Goal: Transaction & Acquisition: Book appointment/travel/reservation

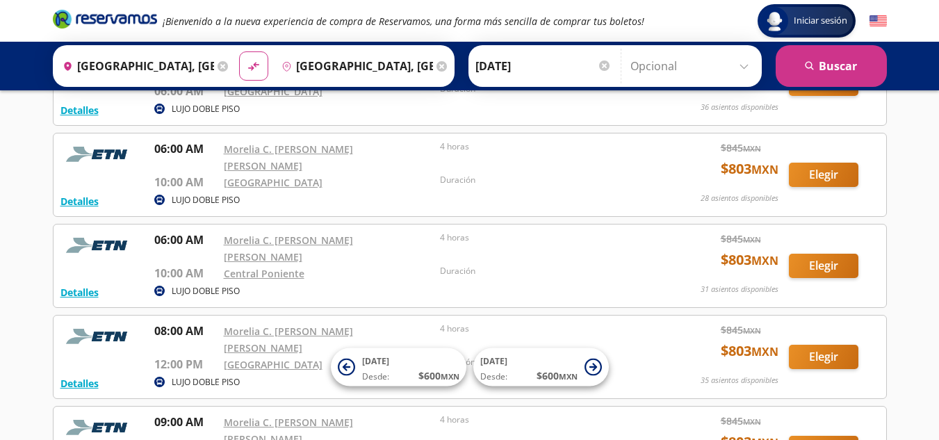
scroll to position [393, 0]
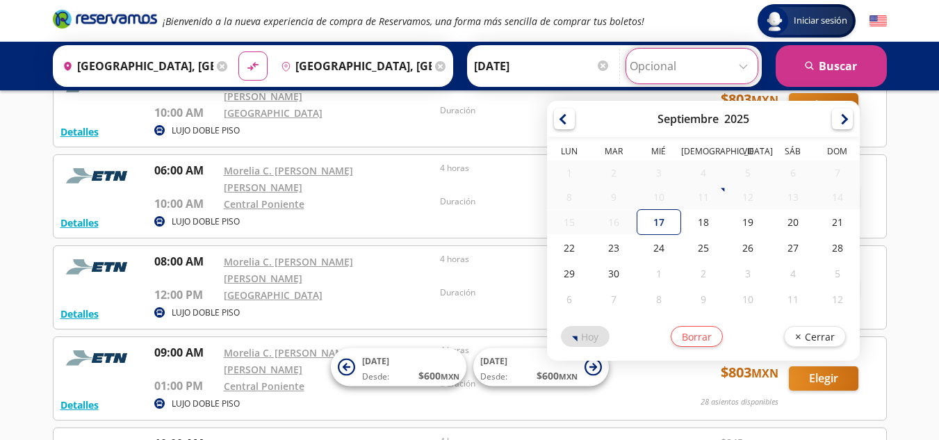
click at [741, 63] on input "Opcional" at bounding box center [691, 66] width 124 height 35
click at [736, 222] on div "19" at bounding box center [747, 222] width 44 height 26
type input "[DATE]"
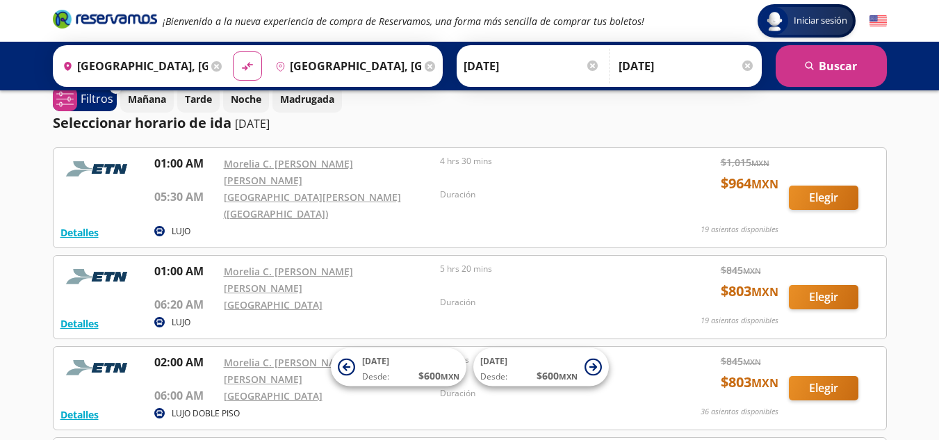
scroll to position [0, 0]
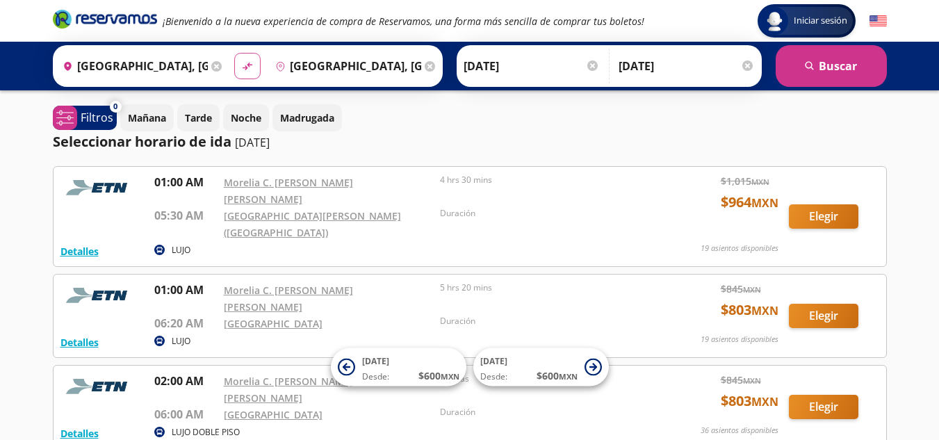
click at [236, 71] on button "material-symbols:compare-arrows-rounded" at bounding box center [247, 66] width 26 height 26
type input "[GEOGRAPHIC_DATA], [GEOGRAPHIC_DATA]"
click at [821, 68] on button "search [GEOGRAPHIC_DATA]" at bounding box center [830, 66] width 111 height 42
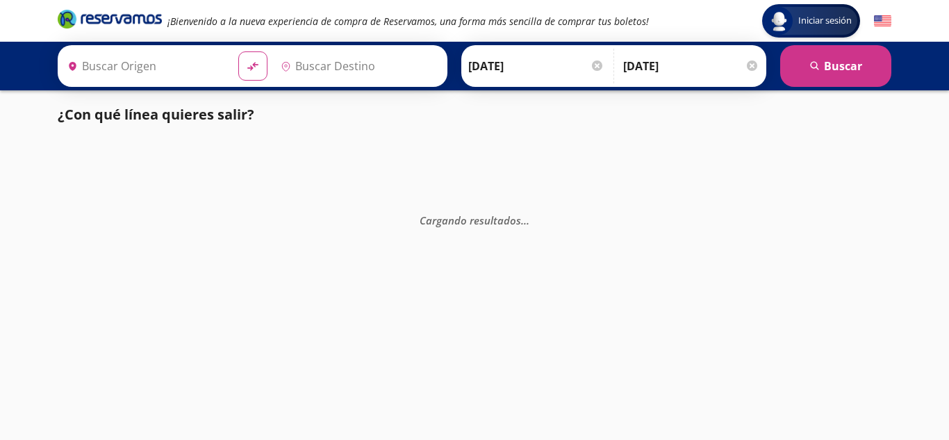
type input "[GEOGRAPHIC_DATA], [GEOGRAPHIC_DATA]"
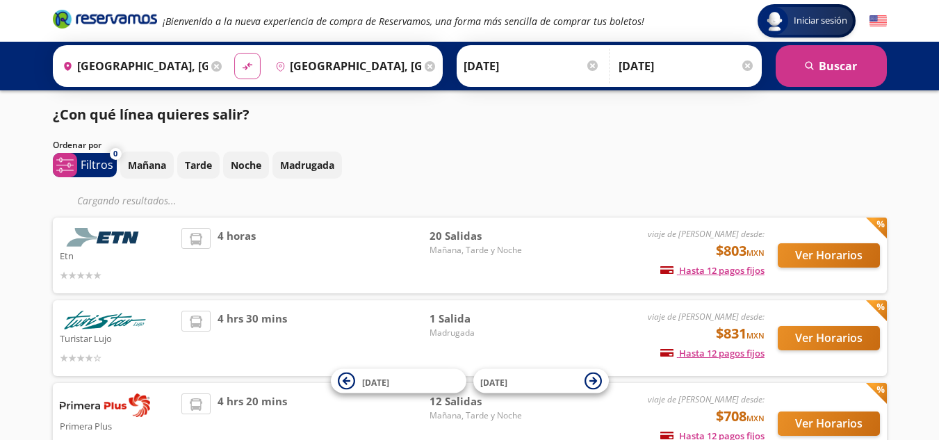
click at [247, 69] on icon "material-symbols:compare-arrows-rounded" at bounding box center [247, 66] width 13 height 13
type input "[GEOGRAPHIC_DATA], [GEOGRAPHIC_DATA]"
click at [827, 63] on button "search [GEOGRAPHIC_DATA]" at bounding box center [830, 66] width 111 height 42
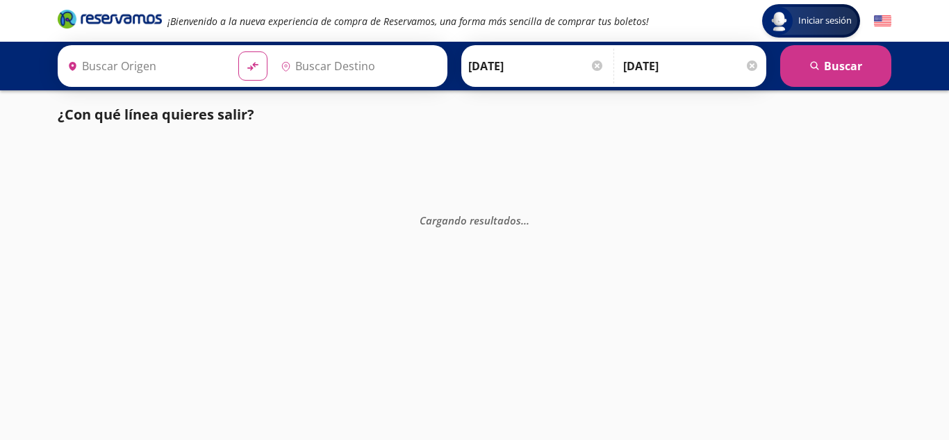
type input "[GEOGRAPHIC_DATA], [GEOGRAPHIC_DATA]"
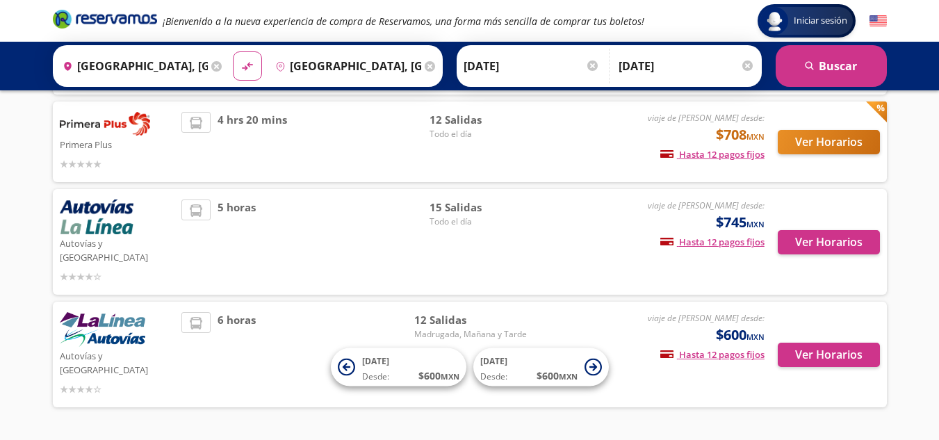
scroll to position [270, 0]
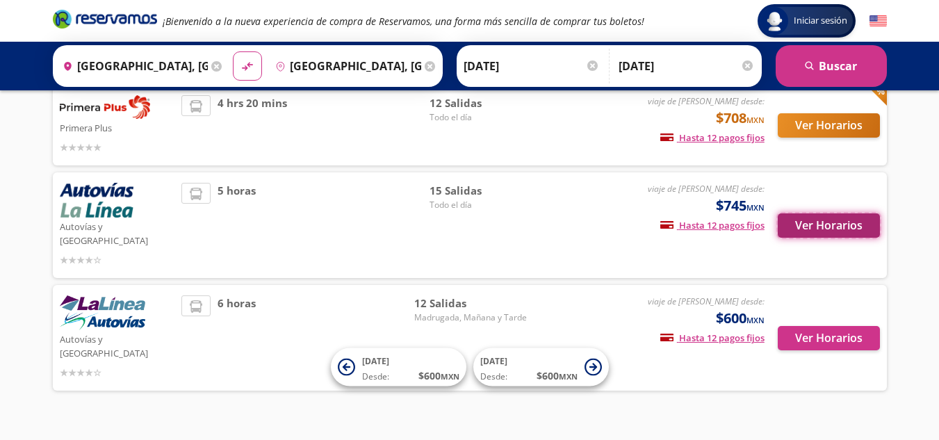
click at [845, 221] on button "Ver Horarios" at bounding box center [828, 225] width 102 height 24
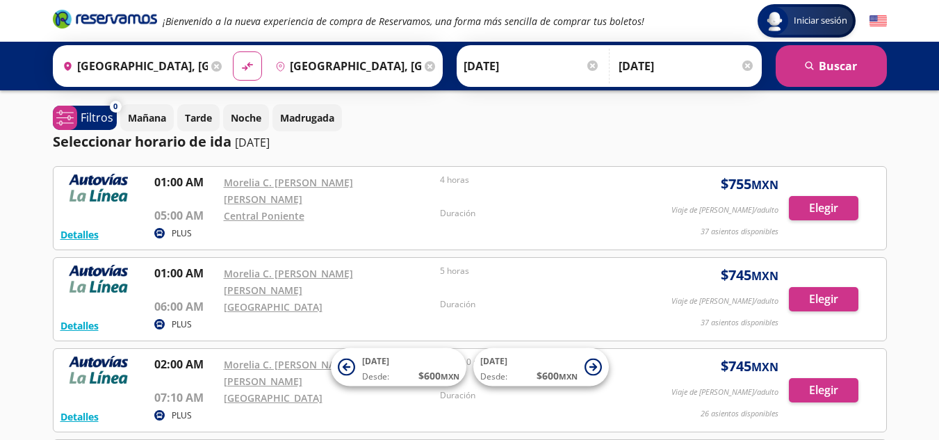
click at [154, 319] on circle at bounding box center [159, 324] width 10 height 10
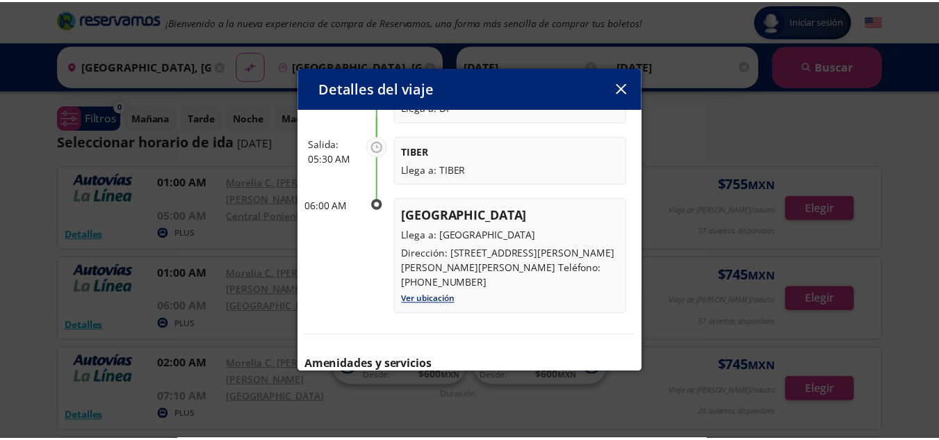
scroll to position [347, 0]
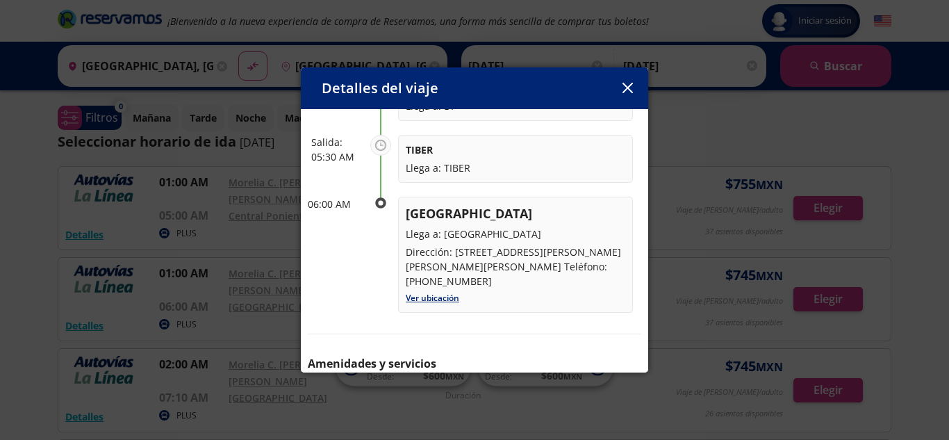
click at [631, 90] on icon "button" at bounding box center [628, 88] width 10 height 10
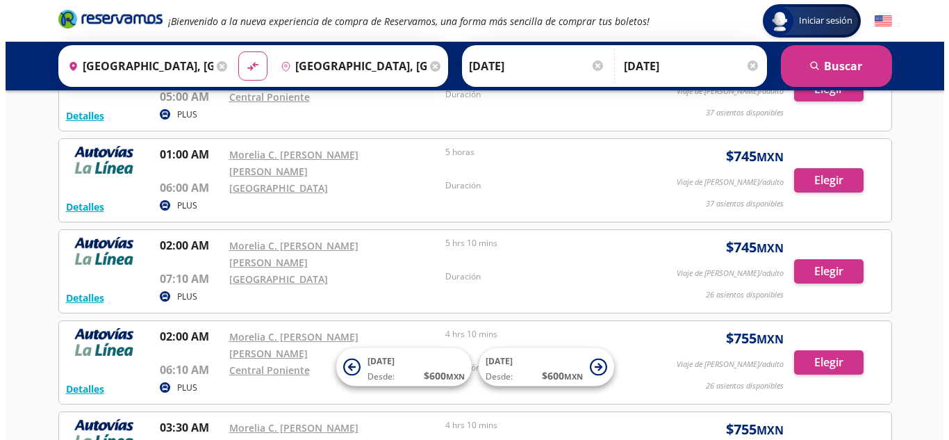
scroll to position [139, 0]
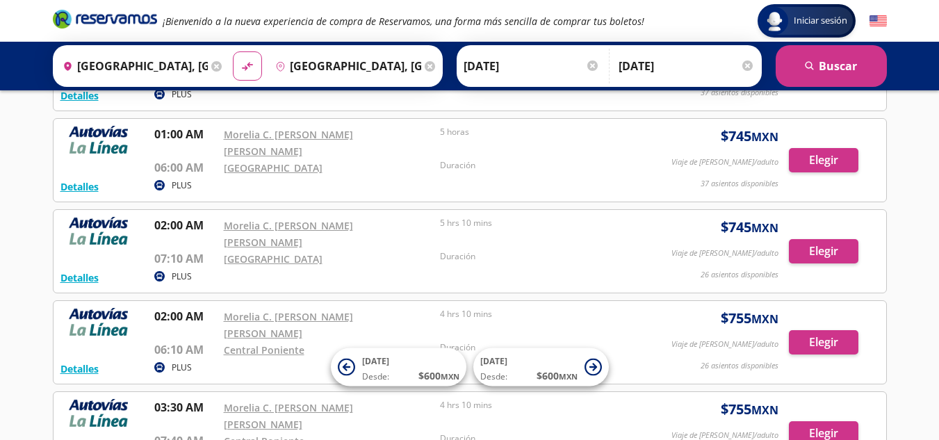
click at [160, 362] on circle at bounding box center [159, 367] width 10 height 10
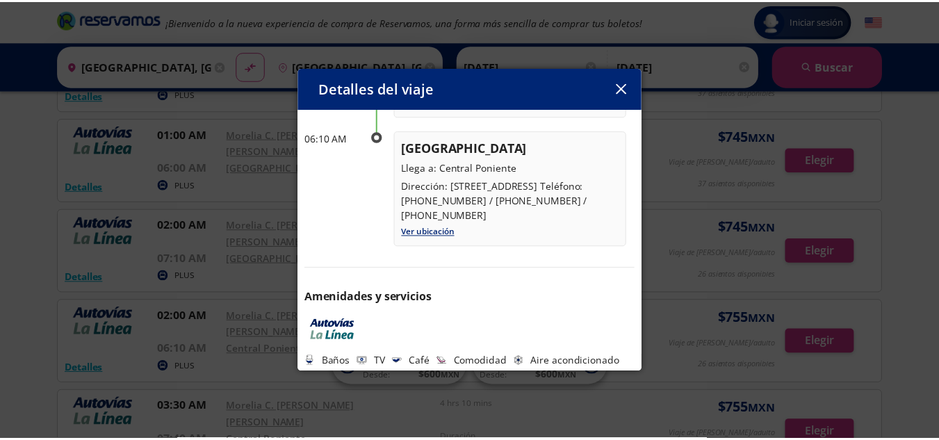
scroll to position [293, 0]
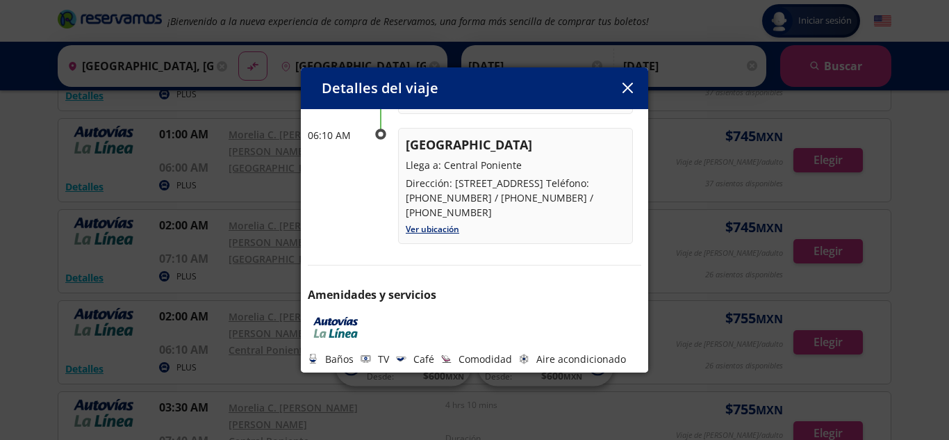
click at [627, 89] on icon "button" at bounding box center [628, 88] width 10 height 10
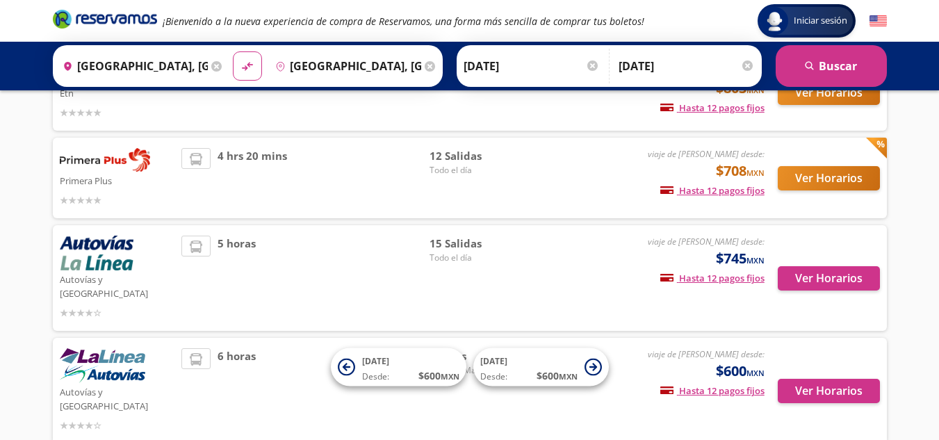
scroll to position [131, 0]
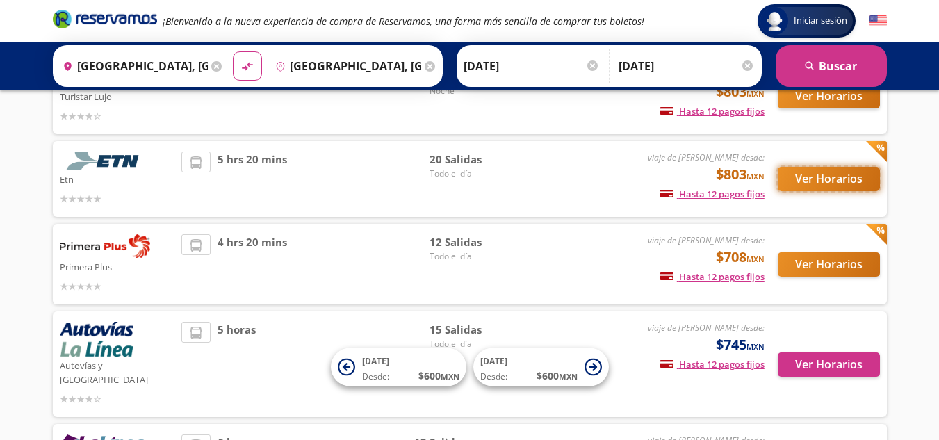
click at [837, 181] on button "Ver Horarios" at bounding box center [828, 179] width 102 height 24
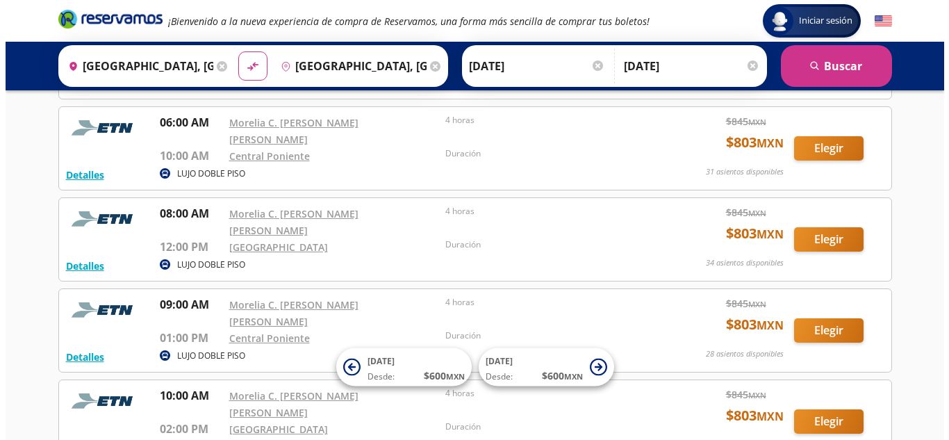
scroll to position [417, 0]
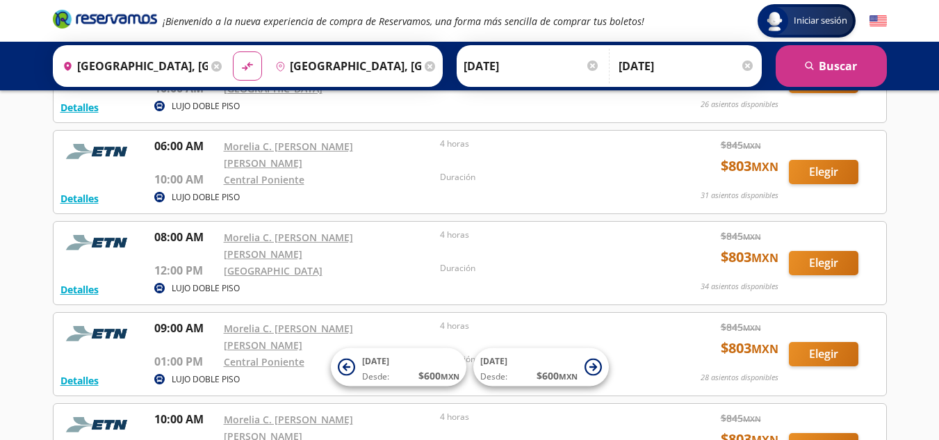
click at [217, 282] on p "LUJO DOBLE PISO" at bounding box center [206, 288] width 68 height 13
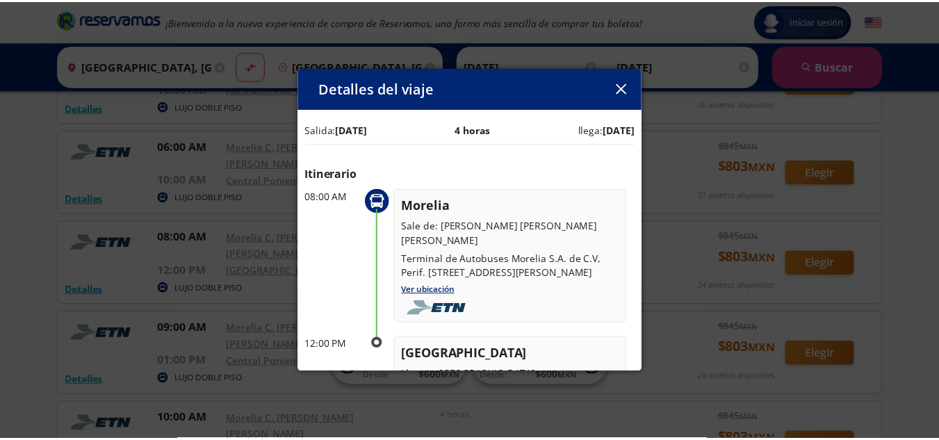
scroll to position [0, 0]
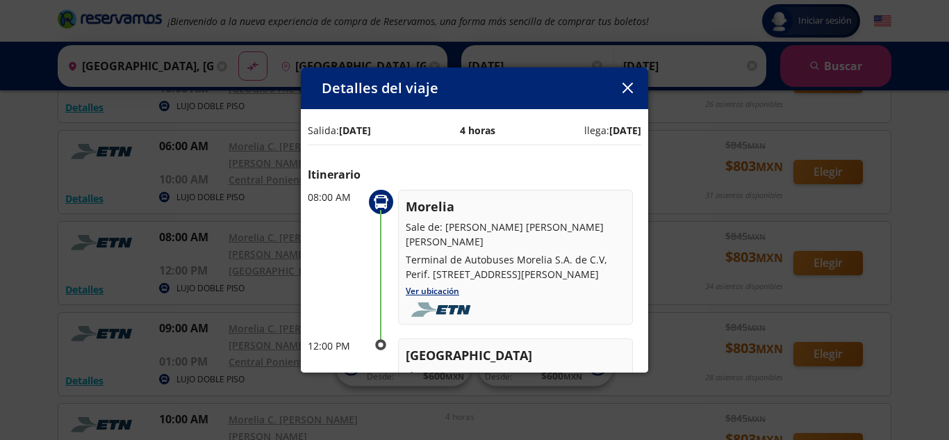
click at [629, 86] on icon "button" at bounding box center [627, 88] width 10 height 10
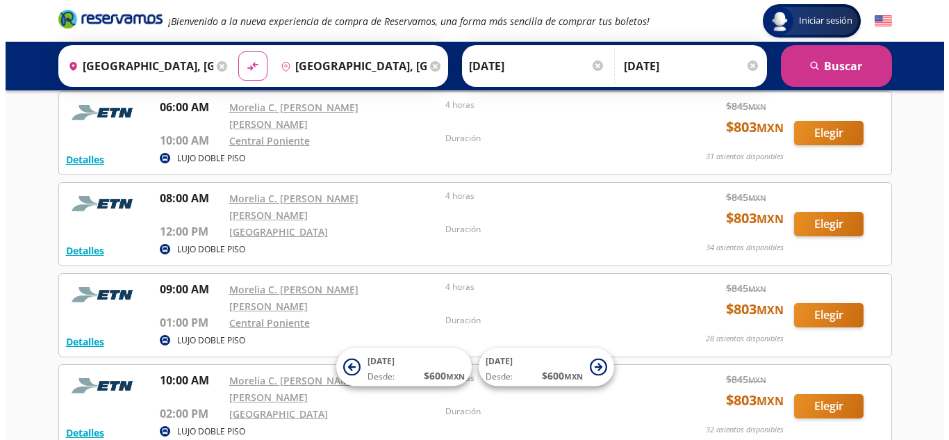
scroll to position [486, 0]
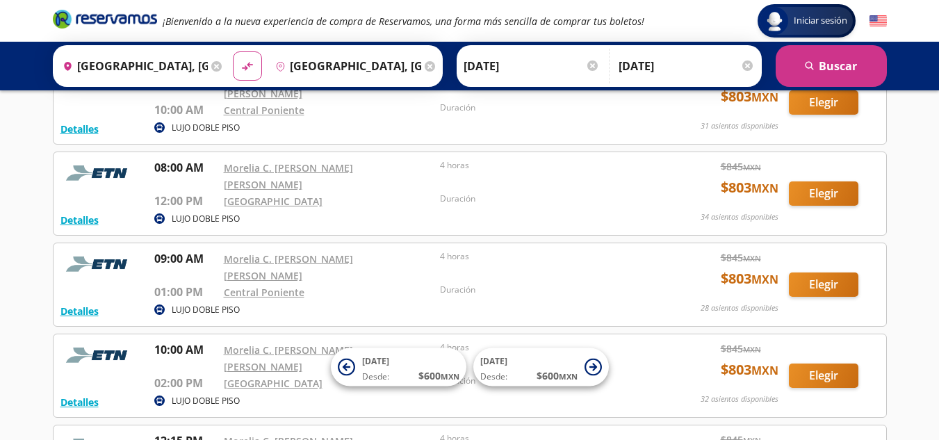
click at [228, 304] on p "LUJO DOBLE PISO" at bounding box center [206, 310] width 68 height 13
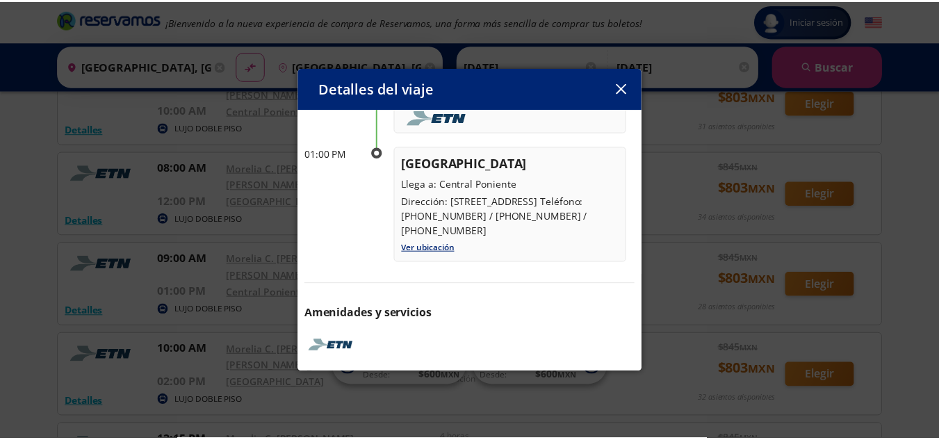
scroll to position [211, 0]
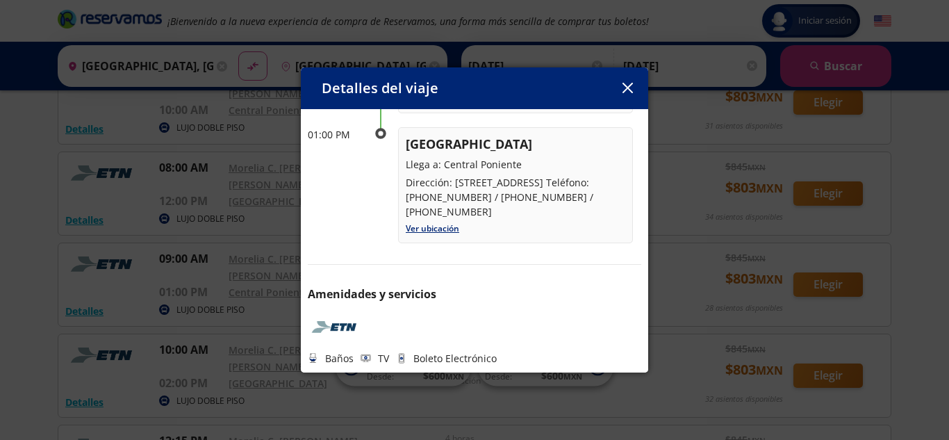
click at [632, 94] on button "button" at bounding box center [627, 88] width 21 height 21
